Goal: Find specific page/section: Find specific page/section

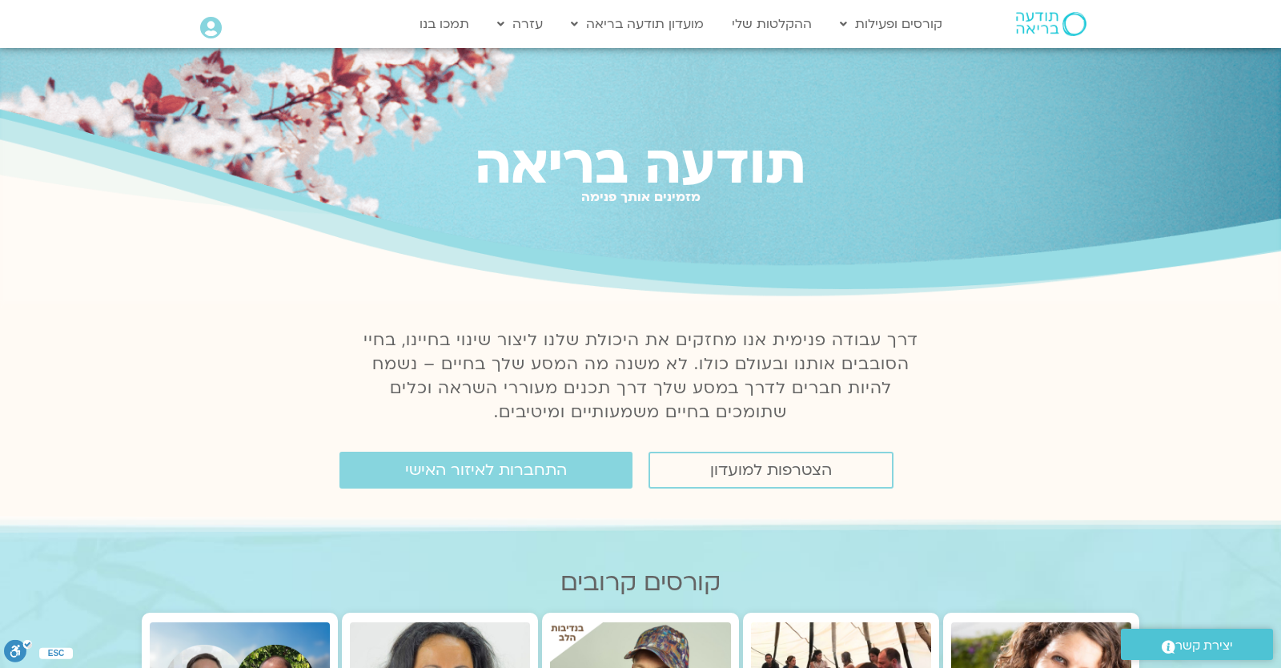
click at [1083, 119] on div "תודעה בריאה מזמינים אותך פנימה" at bounding box center [640, 176] width 1281 height 256
click at [797, 25] on link "ההקלטות שלי" at bounding box center [772, 24] width 96 height 30
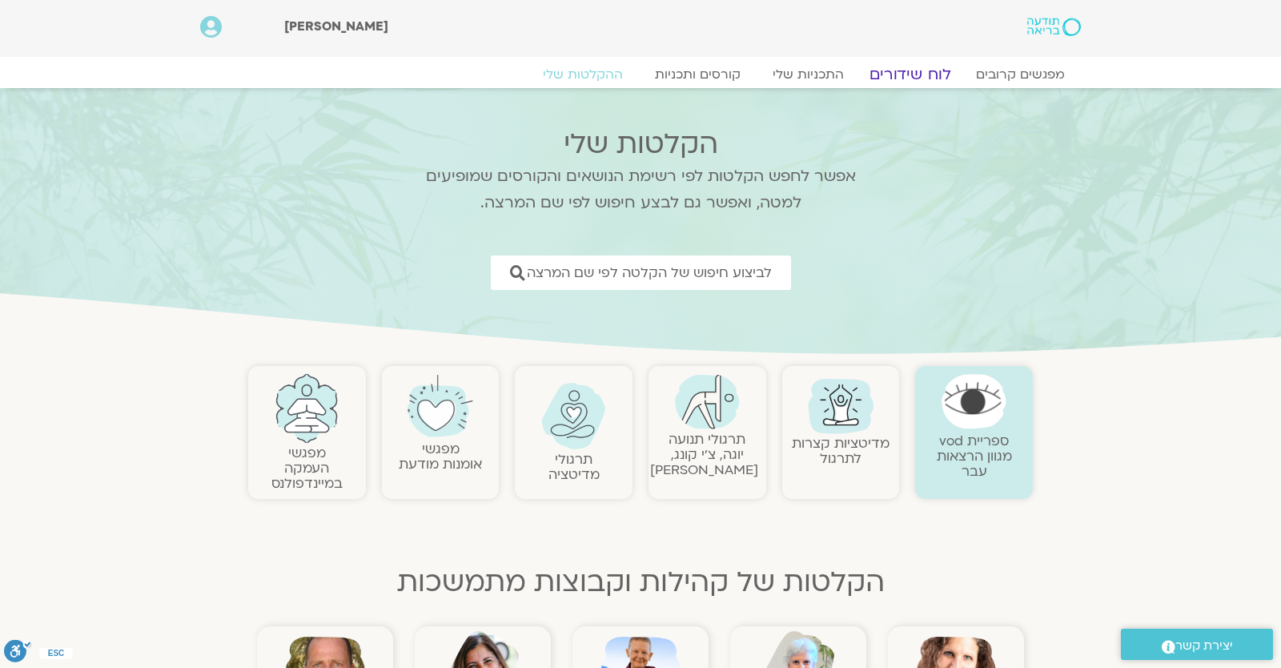
click at [907, 81] on link "לוח שידורים" at bounding box center [910, 74] width 120 height 19
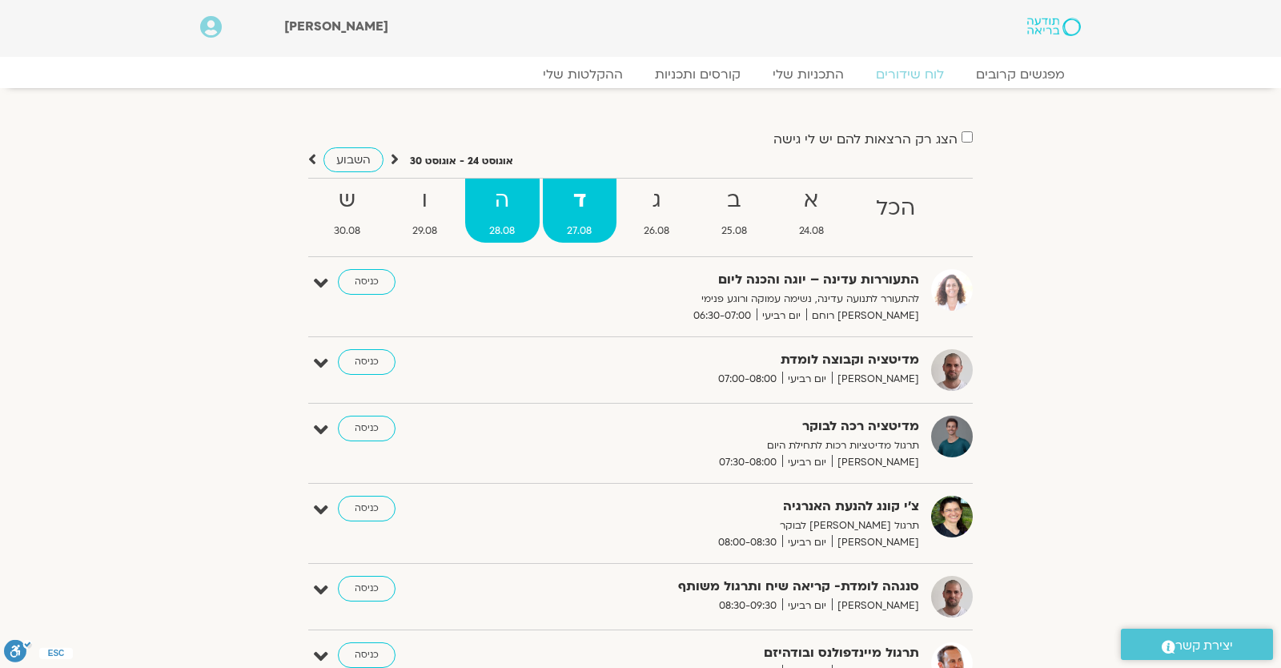
drag, startPoint x: 508, startPoint y: 221, endPoint x: 491, endPoint y: 224, distance: 17.9
click at [508, 221] on link "ה 28.08" at bounding box center [502, 211] width 74 height 64
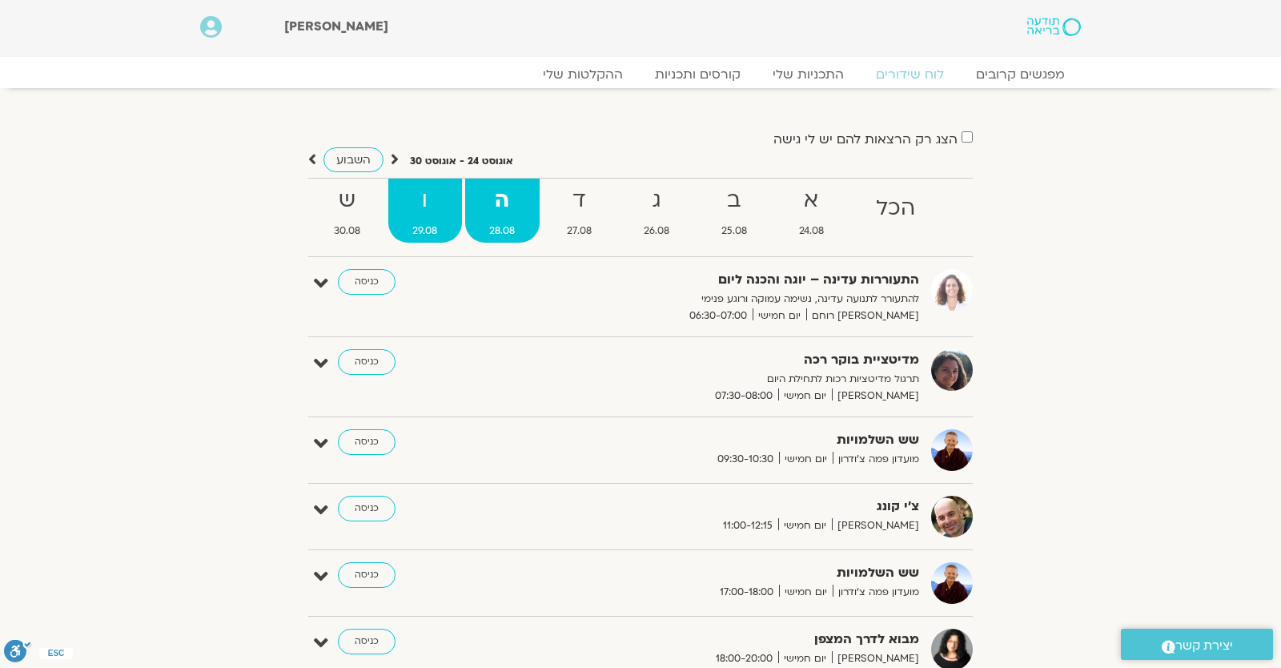
click at [423, 219] on link "ו 29.08" at bounding box center [425, 211] width 74 height 64
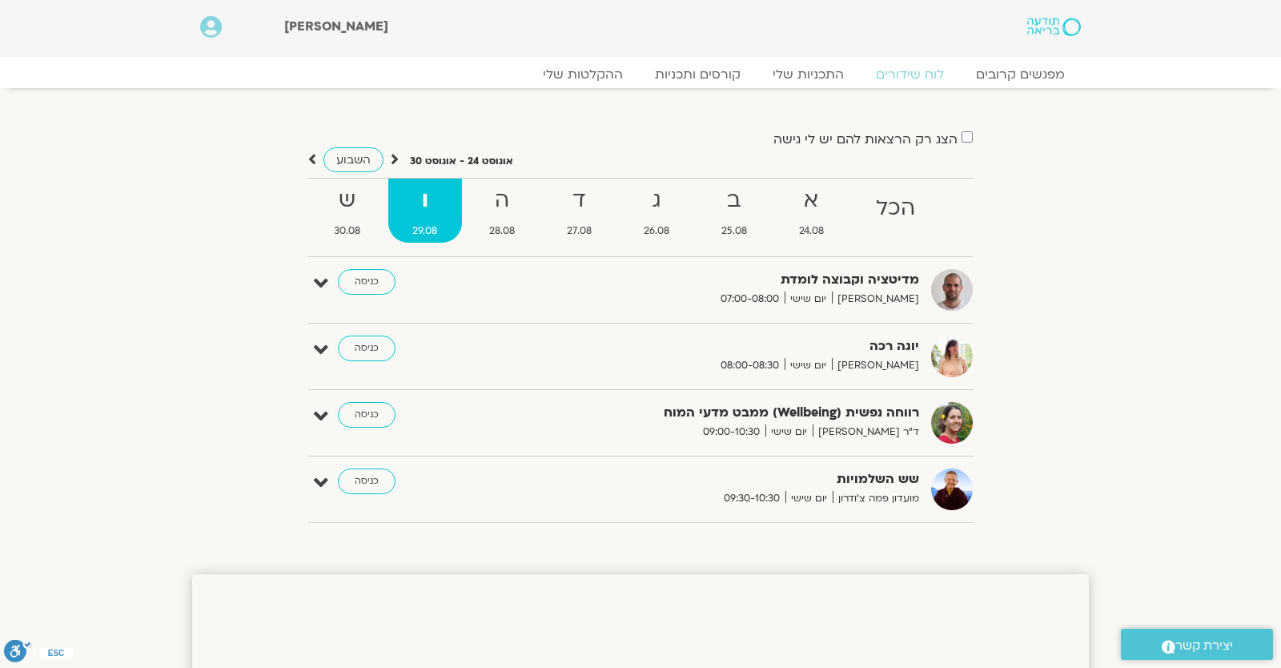
click at [694, 187] on ul "הכל א 24.08 ב 25.08 ג 26.08 ד 27.08 ה 28.08 ו 29.08 ש 30.08" at bounding box center [640, 217] width 665 height 79
click at [678, 203] on strong "ג" at bounding box center [657, 201] width 74 height 36
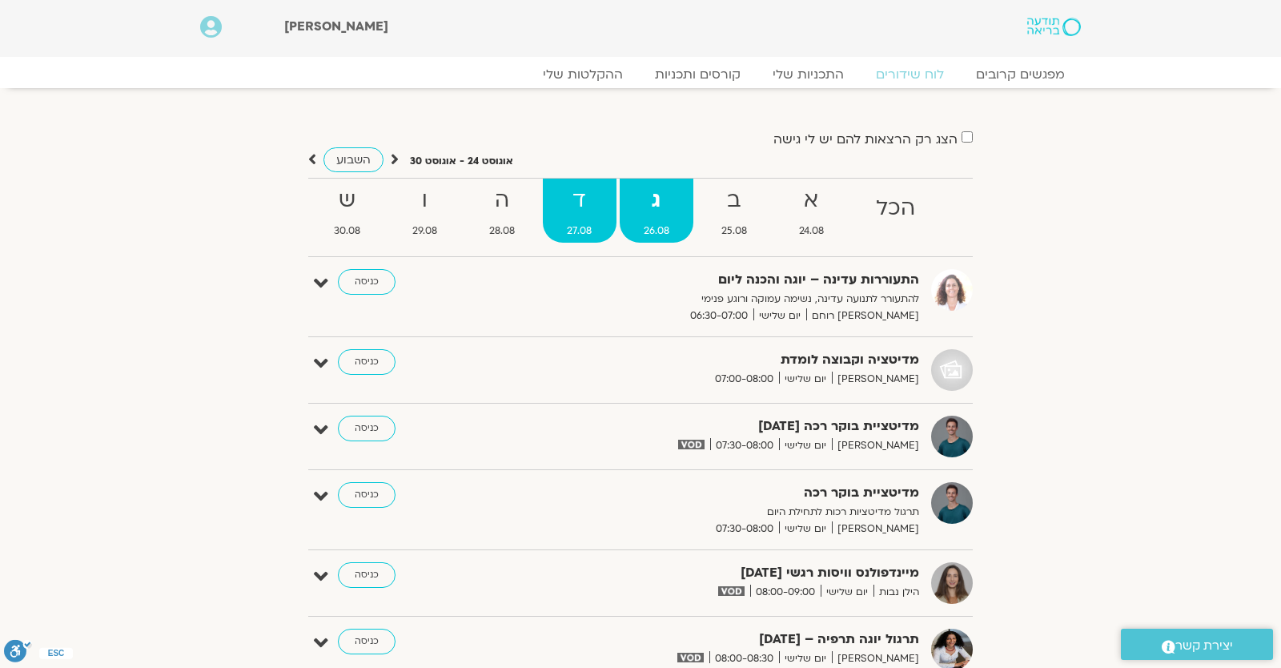
click at [591, 182] on link "ד 27.08" at bounding box center [580, 211] width 74 height 64
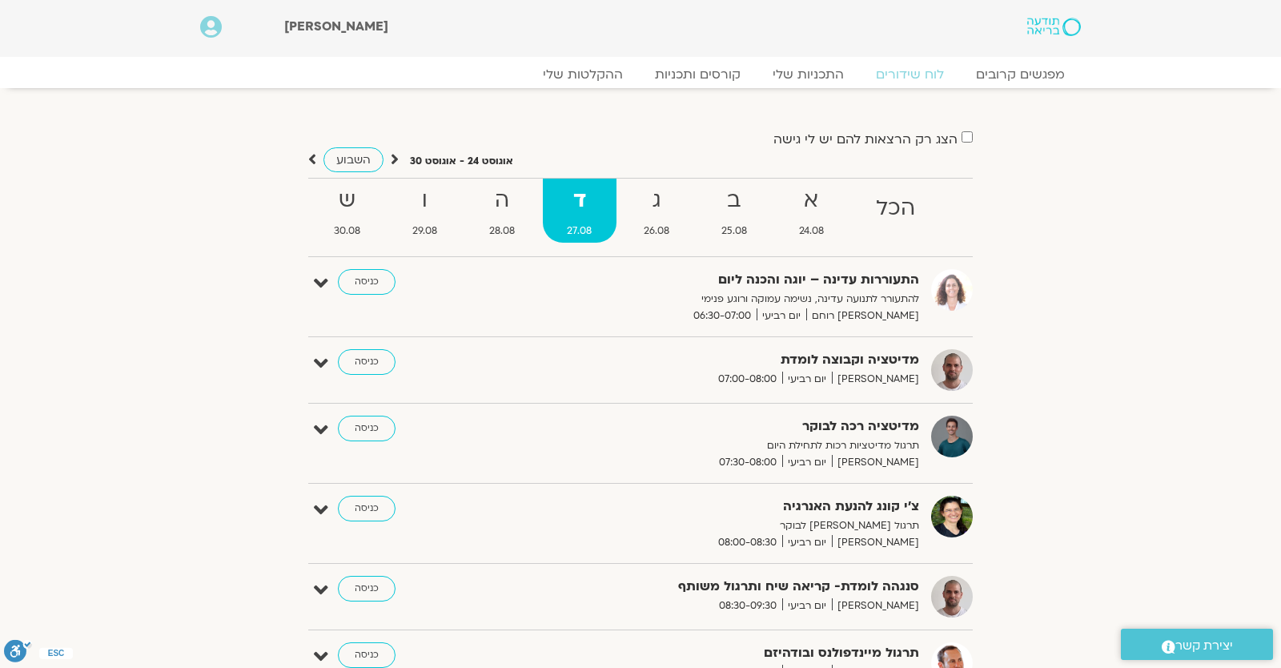
scroll to position [701, 0]
